Goal: Check status

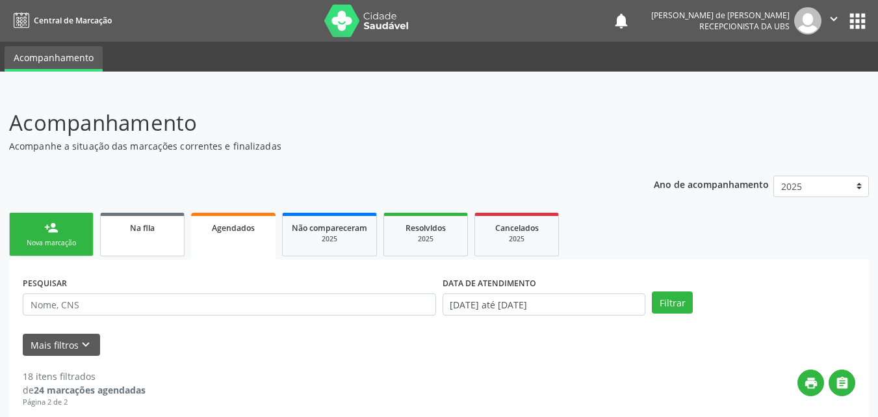
click at [140, 239] on link "Na fila" at bounding box center [142, 235] width 85 height 44
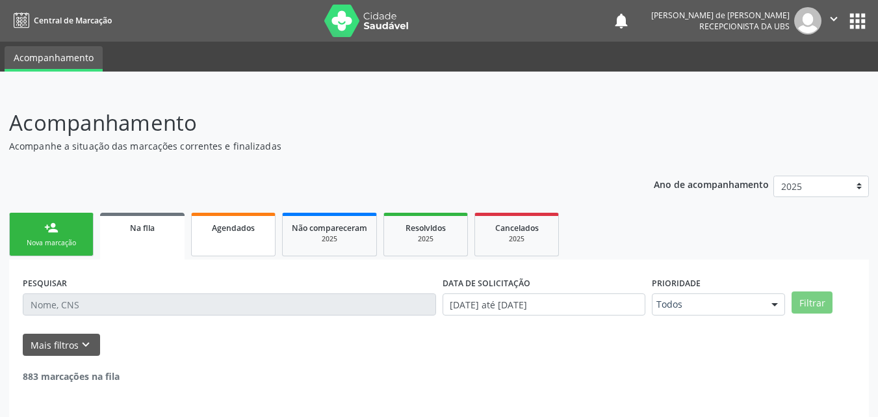
click at [233, 238] on link "Agendados" at bounding box center [233, 235] width 85 height 44
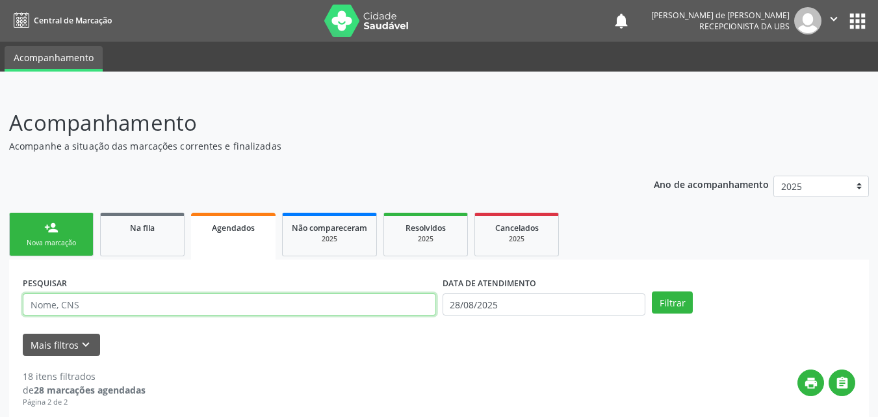
click at [105, 302] on input "text" at bounding box center [229, 304] width 413 height 22
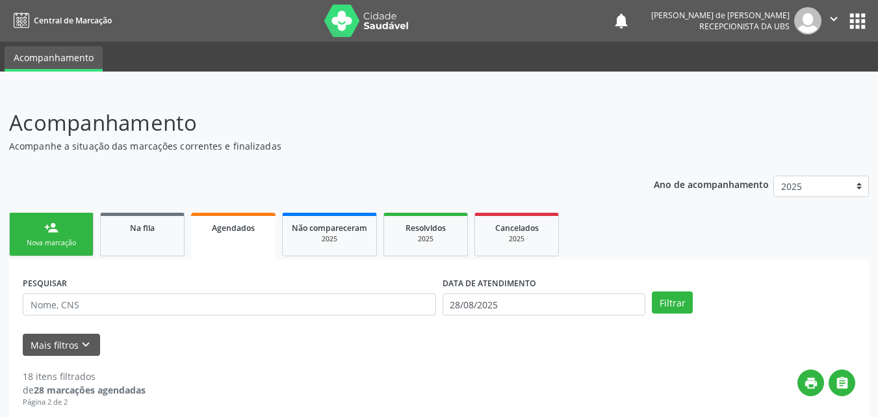
click at [229, 231] on span "Agendados" at bounding box center [233, 227] width 43 height 11
click at [311, 235] on div "2025" at bounding box center [329, 239] width 75 height 10
click at [135, 229] on span "Na fila" at bounding box center [142, 227] width 25 height 11
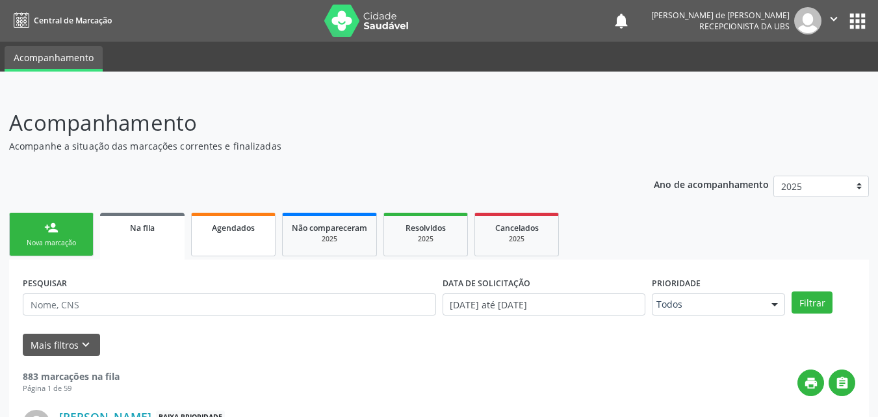
click at [218, 229] on span "Agendados" at bounding box center [233, 227] width 43 height 11
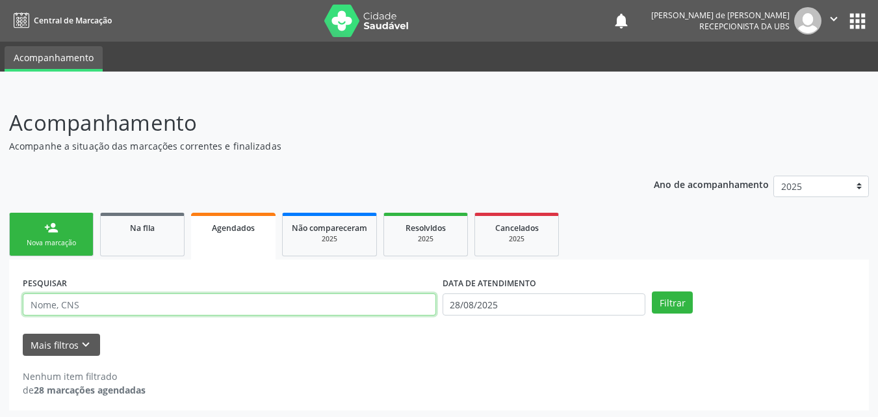
click at [103, 302] on input "text" at bounding box center [229, 304] width 413 height 22
type input "CICERO ESTEVÃO"
click at [652, 291] on button "Filtrar" at bounding box center [672, 302] width 41 height 22
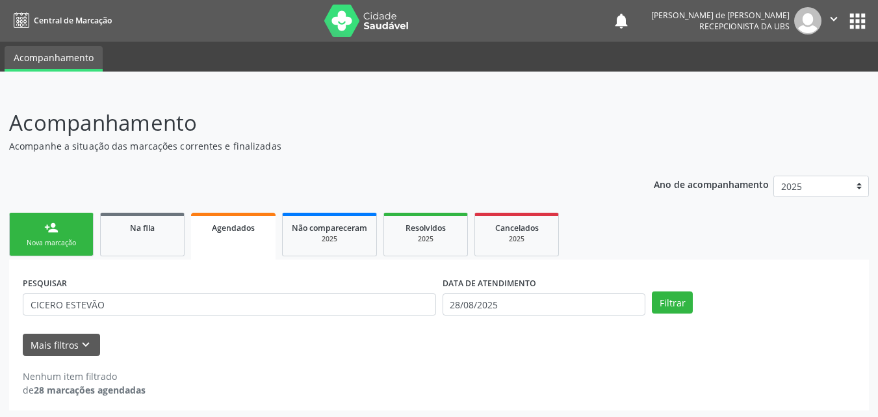
scroll to position [3, 0]
